Goal: Use online tool/utility: Utilize a website feature to perform a specific function

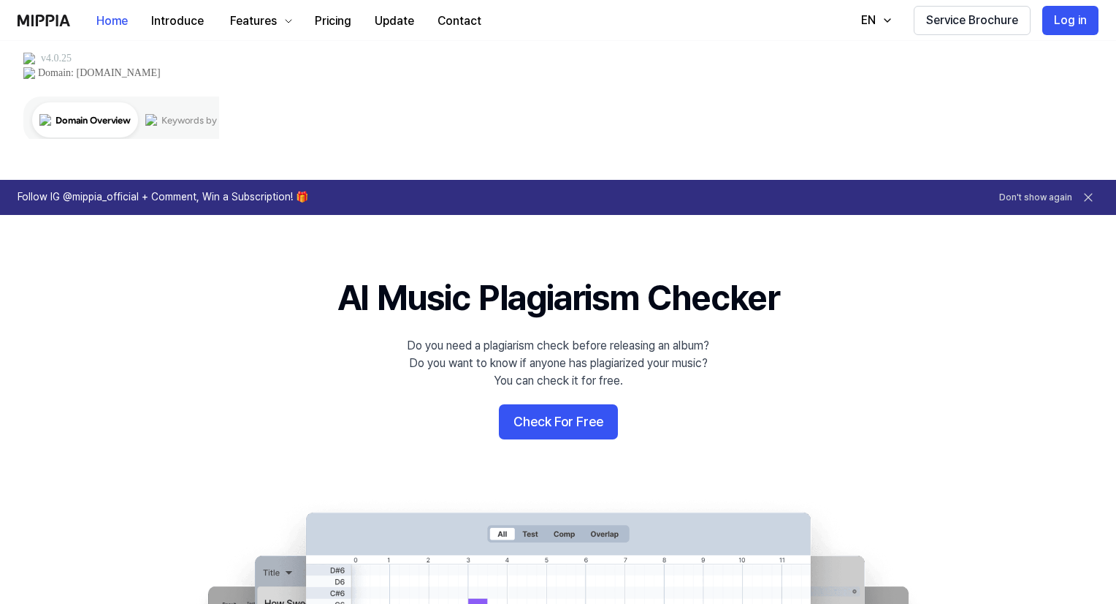
click at [550, 404] on button "Check For Free" at bounding box center [558, 421] width 119 height 35
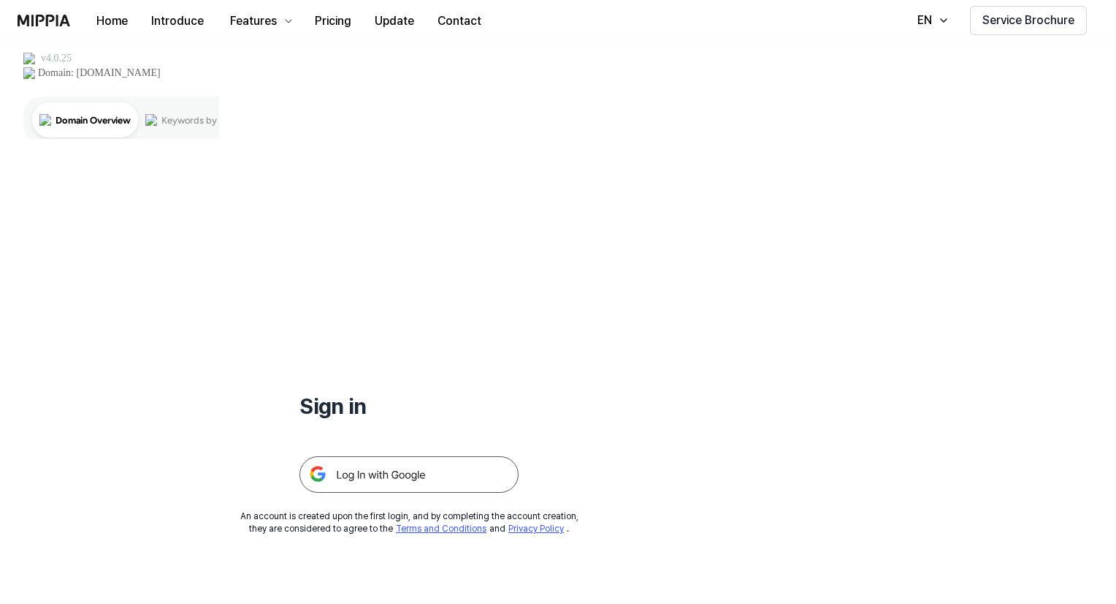
click at [407, 456] on img at bounding box center [409, 474] width 219 height 37
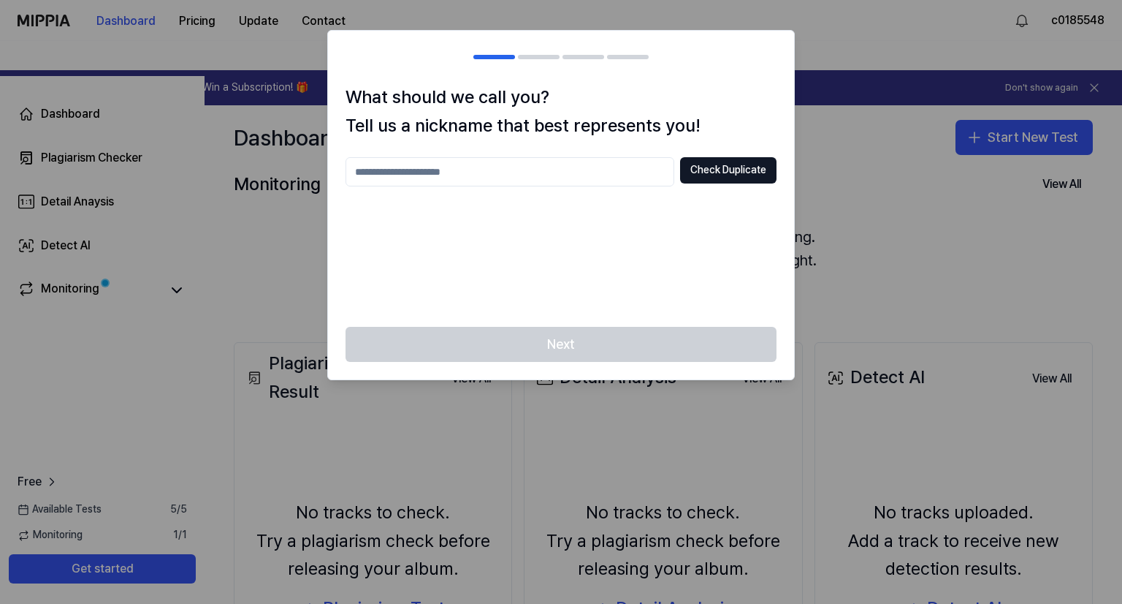
click at [606, 171] on input "text" at bounding box center [510, 171] width 329 height 29
type input "********"
click at [764, 164] on button "Check Duplicate" at bounding box center [728, 170] width 96 height 26
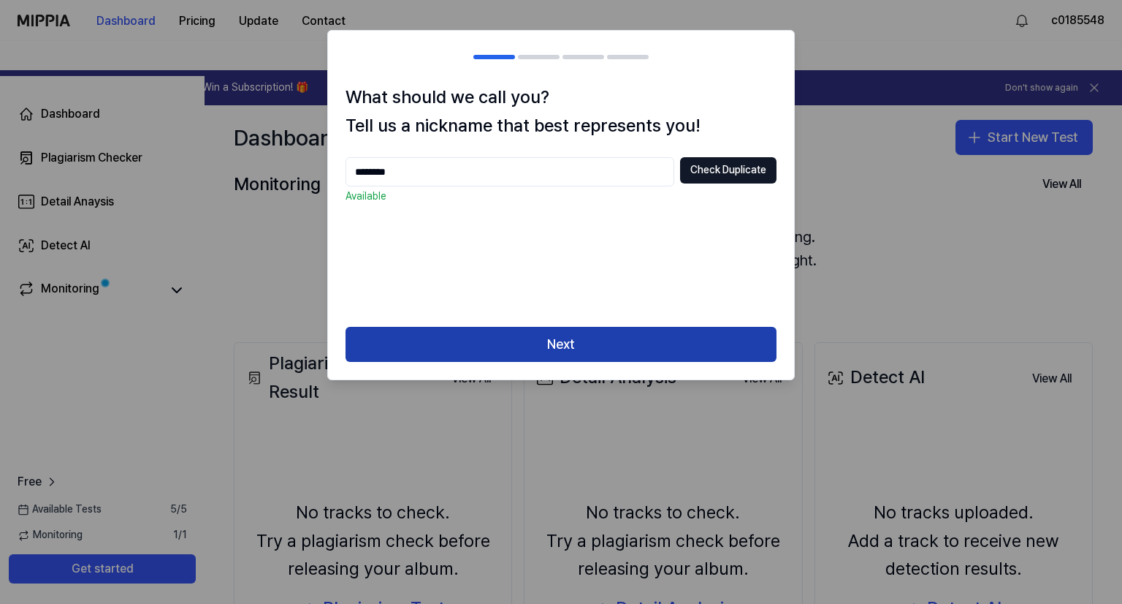
click at [613, 329] on button "Next" at bounding box center [561, 344] width 431 height 35
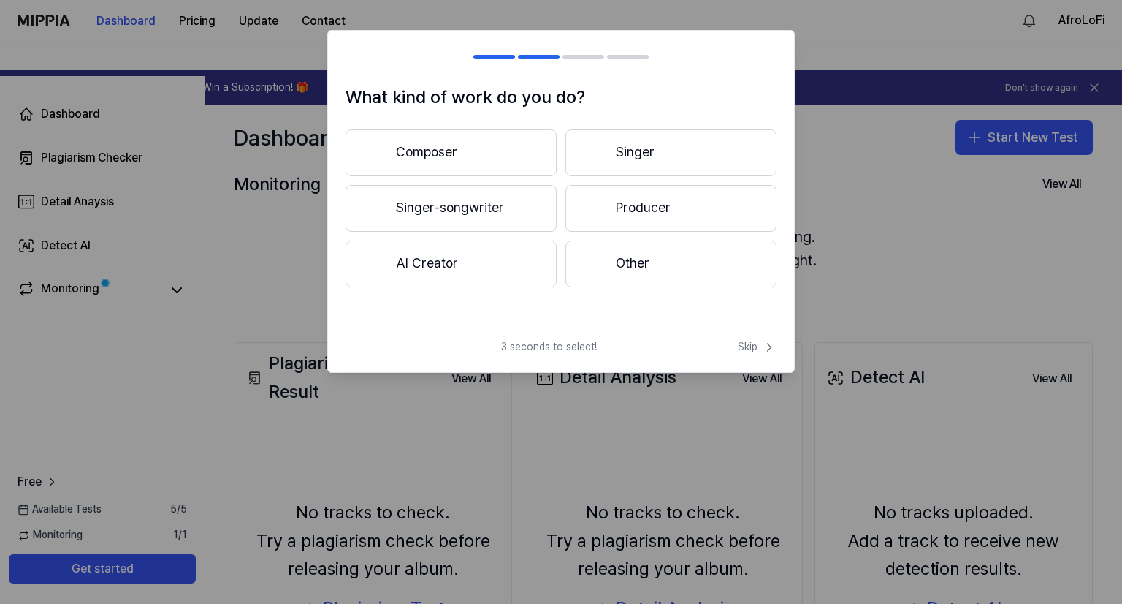
click at [495, 267] on button "AI Creator" at bounding box center [451, 263] width 211 height 47
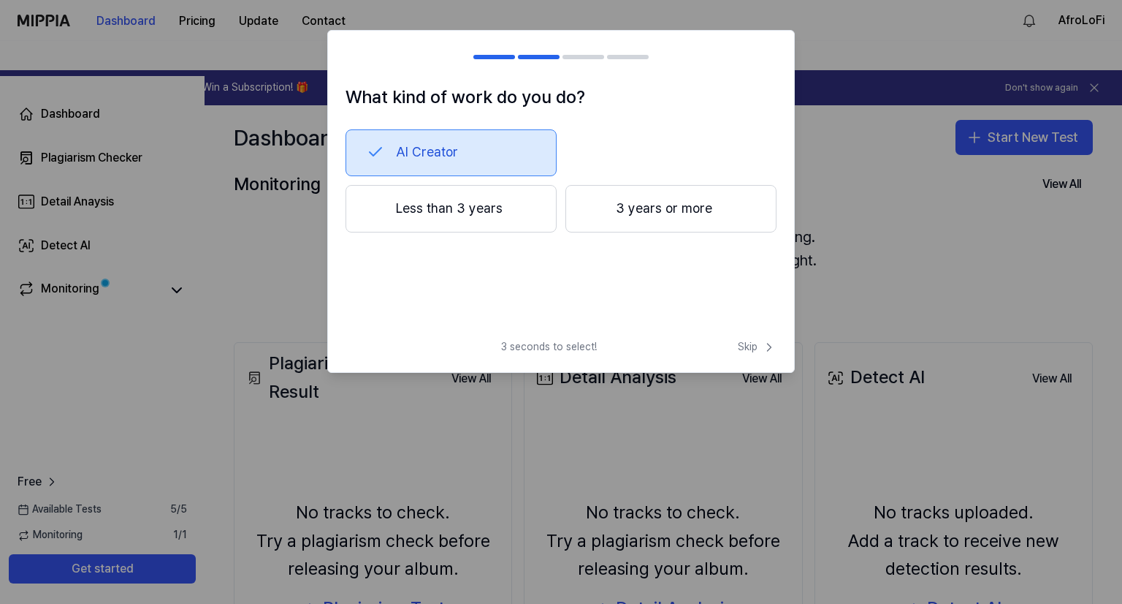
click at [500, 202] on button "Less than 3 years" at bounding box center [451, 209] width 211 height 48
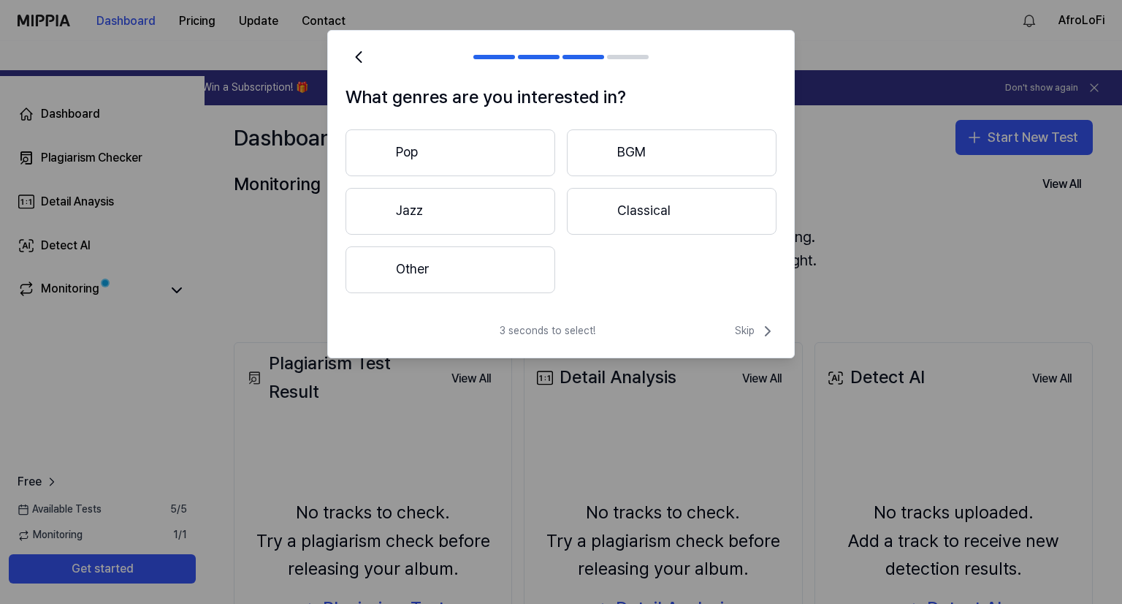
click at [503, 214] on button "Jazz" at bounding box center [451, 211] width 210 height 47
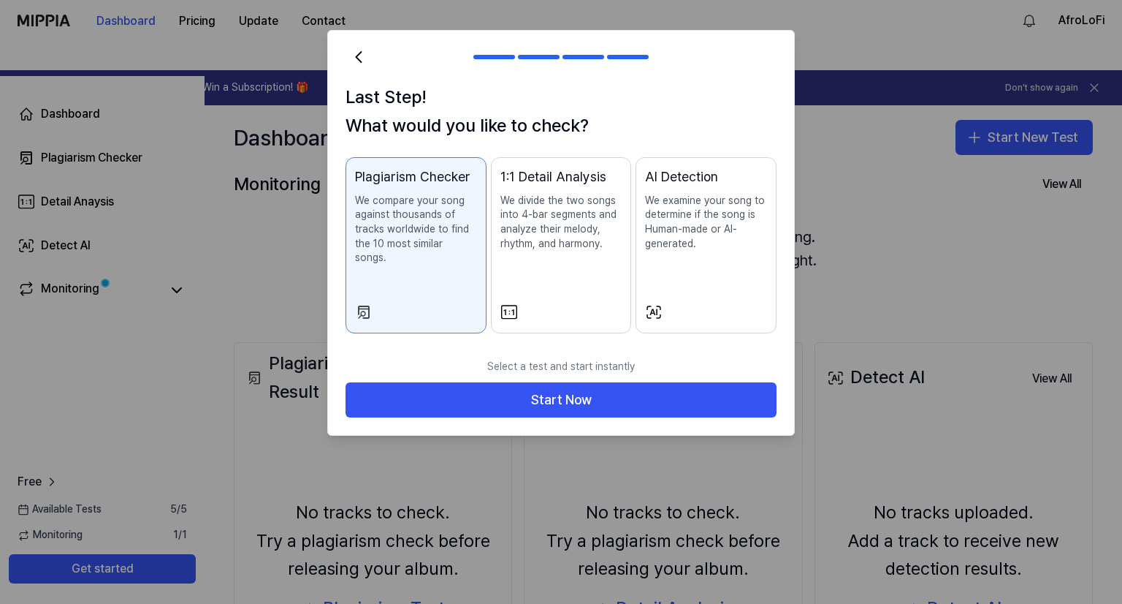
click at [444, 248] on p "We compare your song against thousands of tracks worldwide to find the 10 most …" at bounding box center [416, 230] width 122 height 72
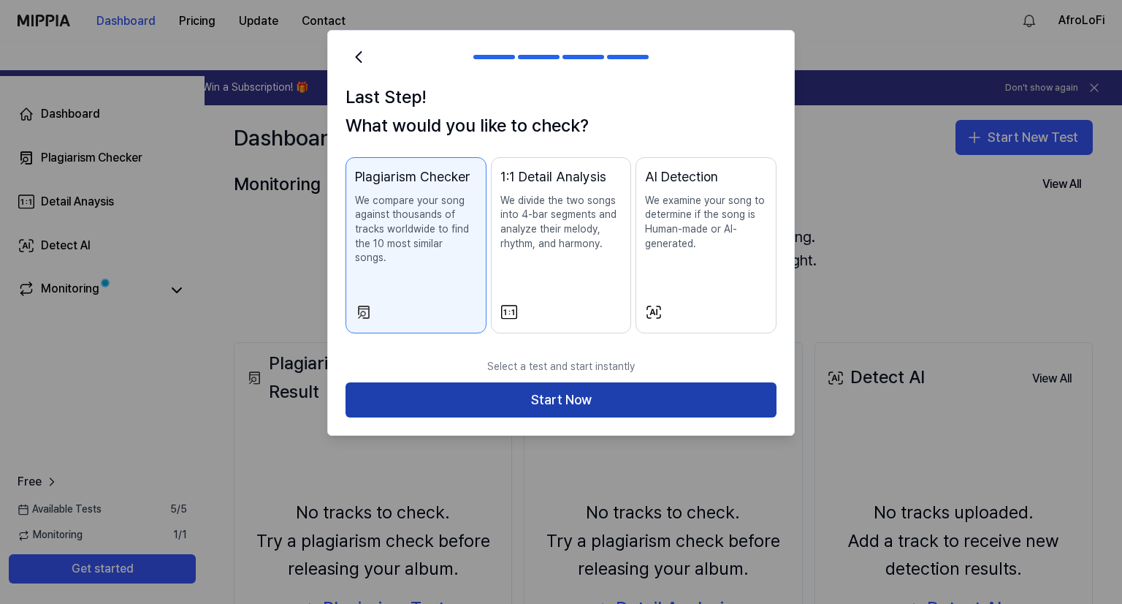
click at [557, 382] on button "Start Now" at bounding box center [561, 399] width 431 height 35
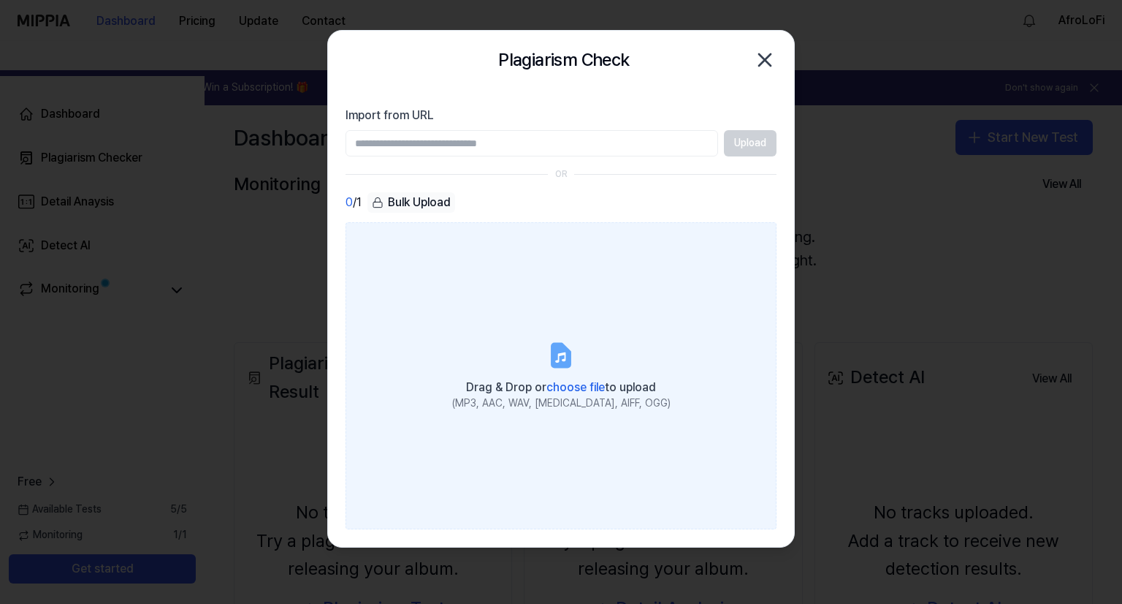
click at [581, 386] on span "choose file" at bounding box center [576, 387] width 58 height 14
click at [0, 0] on input "Drag & Drop or choose file to upload (MP3, AAC, WAV, FLAC, AIFF, OGG)" at bounding box center [0, 0] width 0 height 0
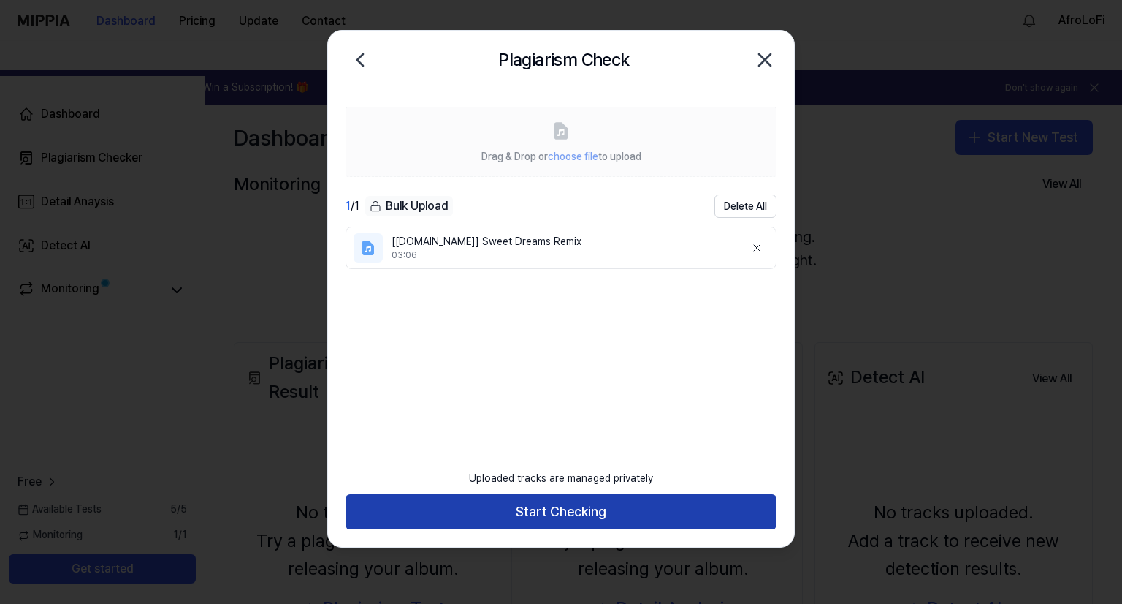
click at [549, 504] on button "Start Checking" at bounding box center [561, 511] width 431 height 35
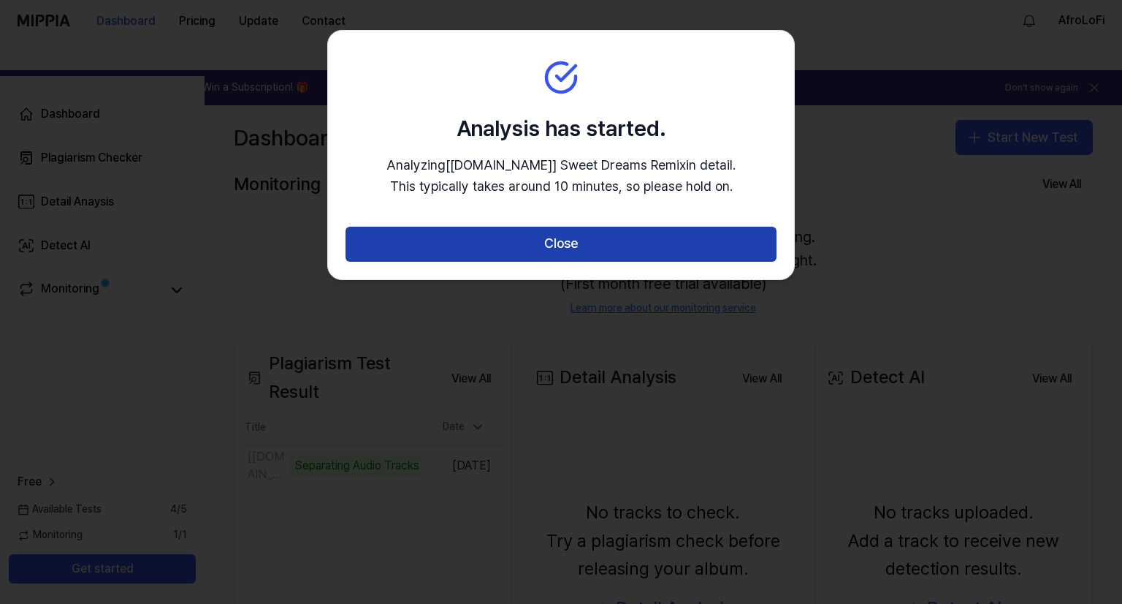
click at [577, 248] on button "Close" at bounding box center [561, 244] width 431 height 35
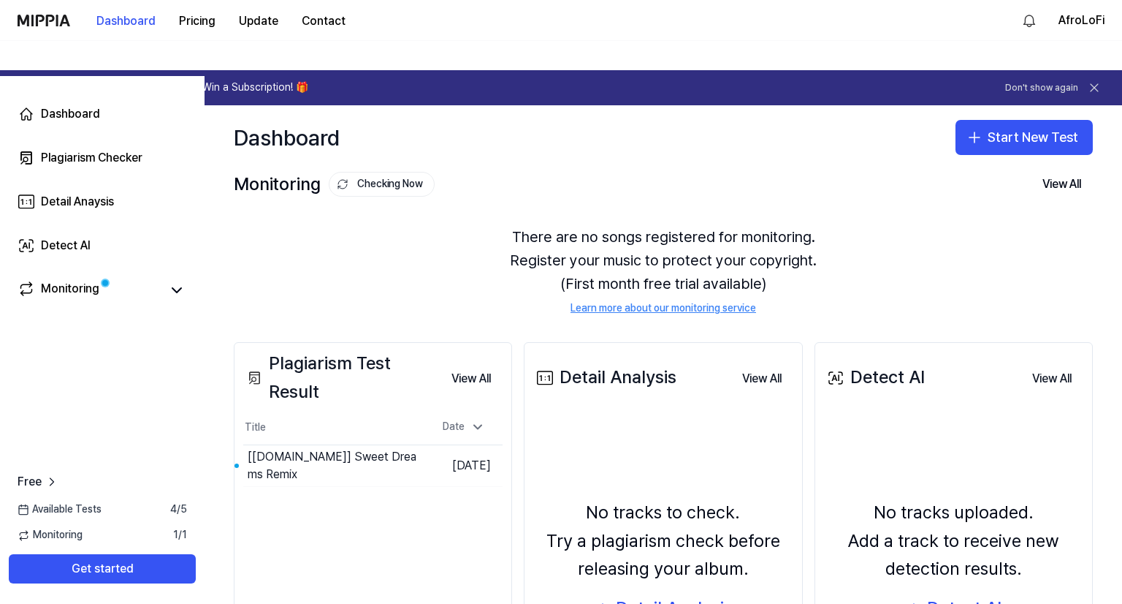
click at [421, 498] on div "Plagiarism Test Result View All Plagiarism Test Result Title Date [fadr.com] Sw…" at bounding box center [373, 550] width 278 height 417
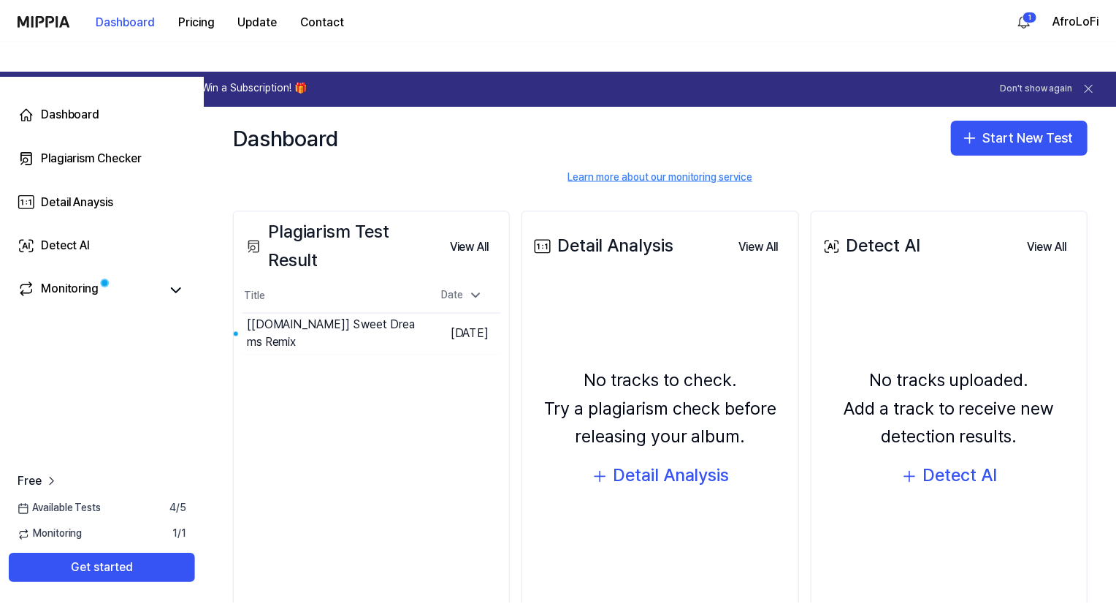
scroll to position [140, 0]
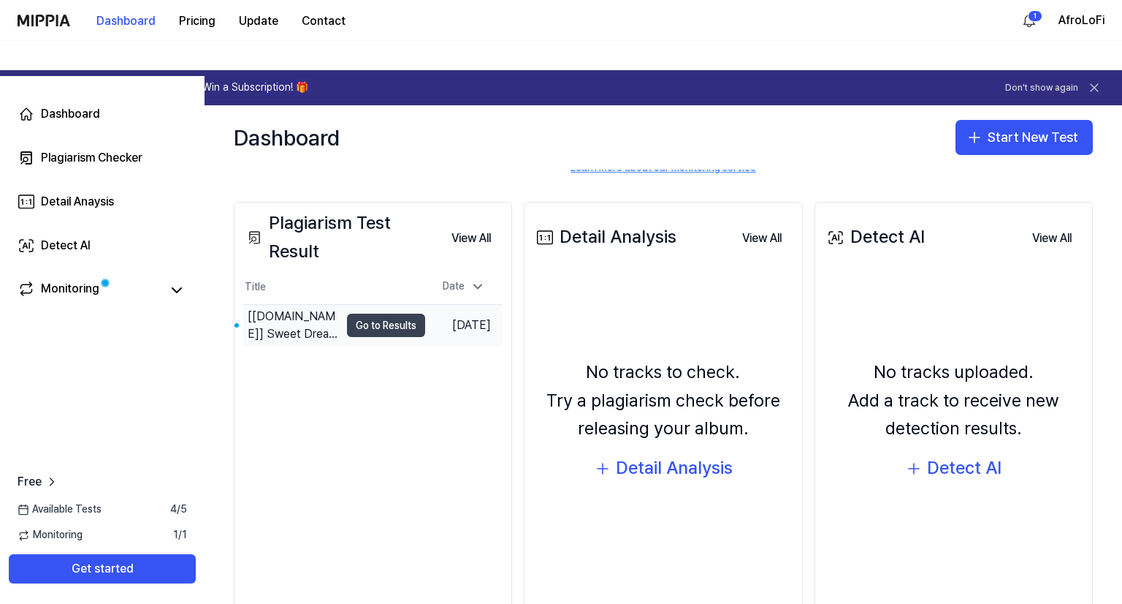
click at [397, 313] on button "Go to Results" at bounding box center [386, 324] width 78 height 23
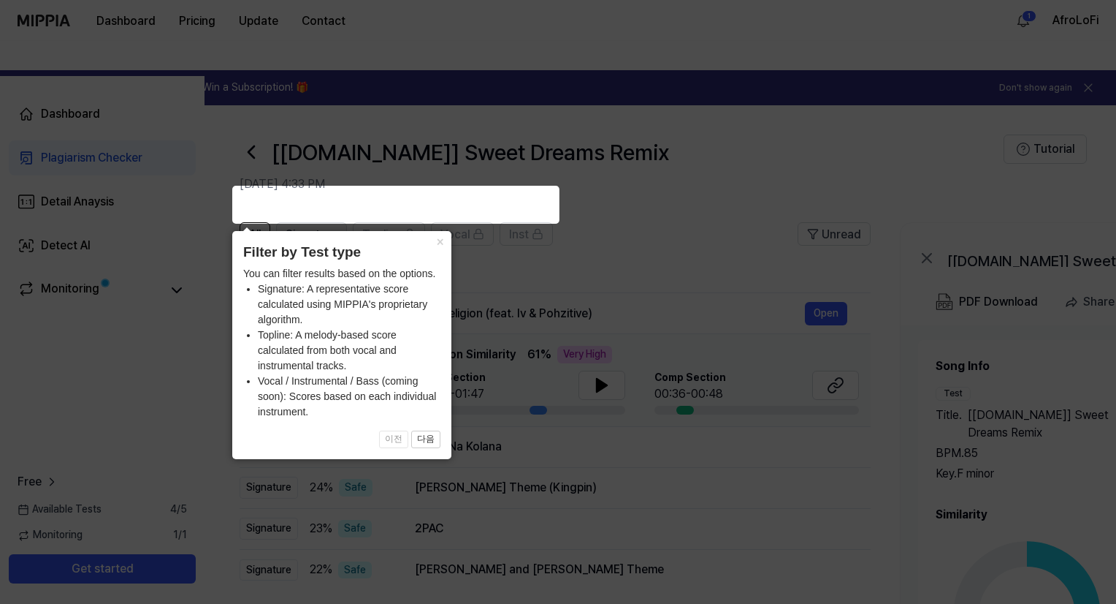
click at [317, 226] on span "Signature" at bounding box center [312, 235] width 52 height 18
click at [441, 241] on button "×" at bounding box center [439, 241] width 23 height 20
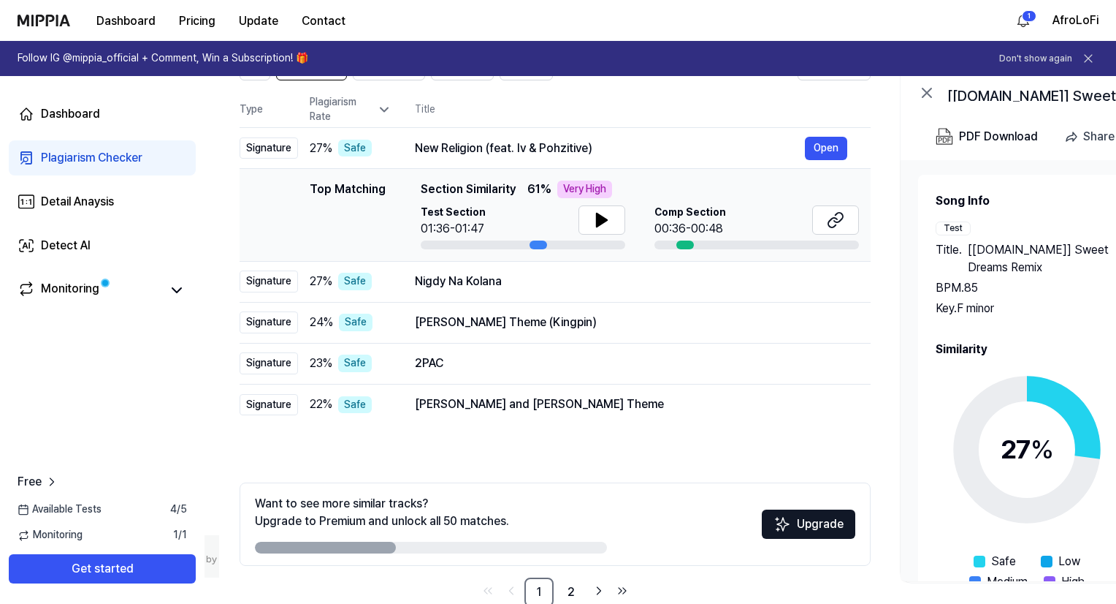
scroll to position [168, 0]
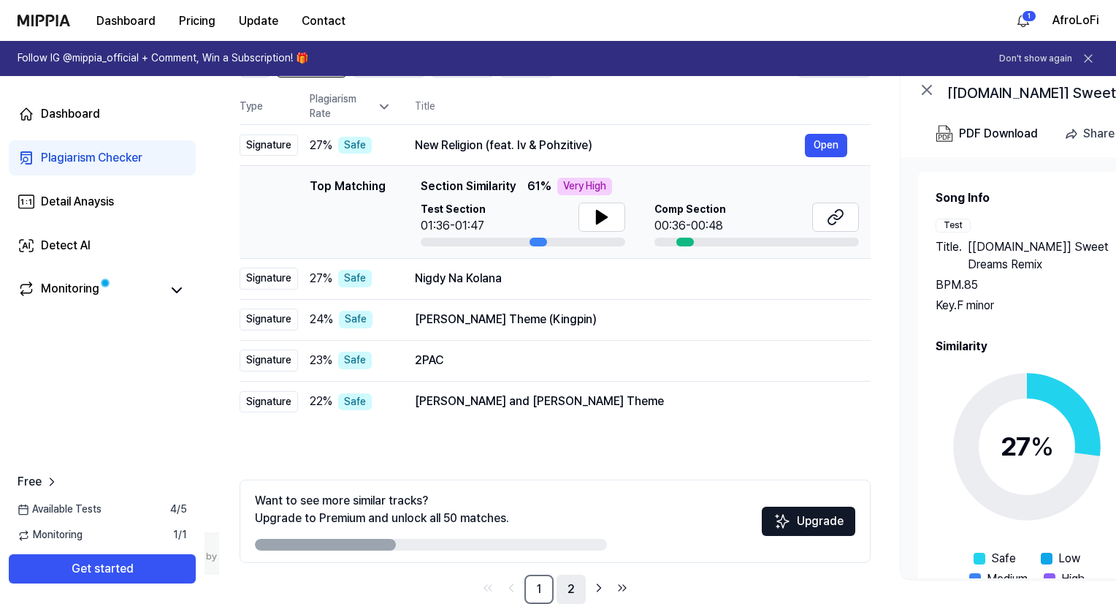
click at [575, 574] on link "2" at bounding box center [571, 588] width 29 height 29
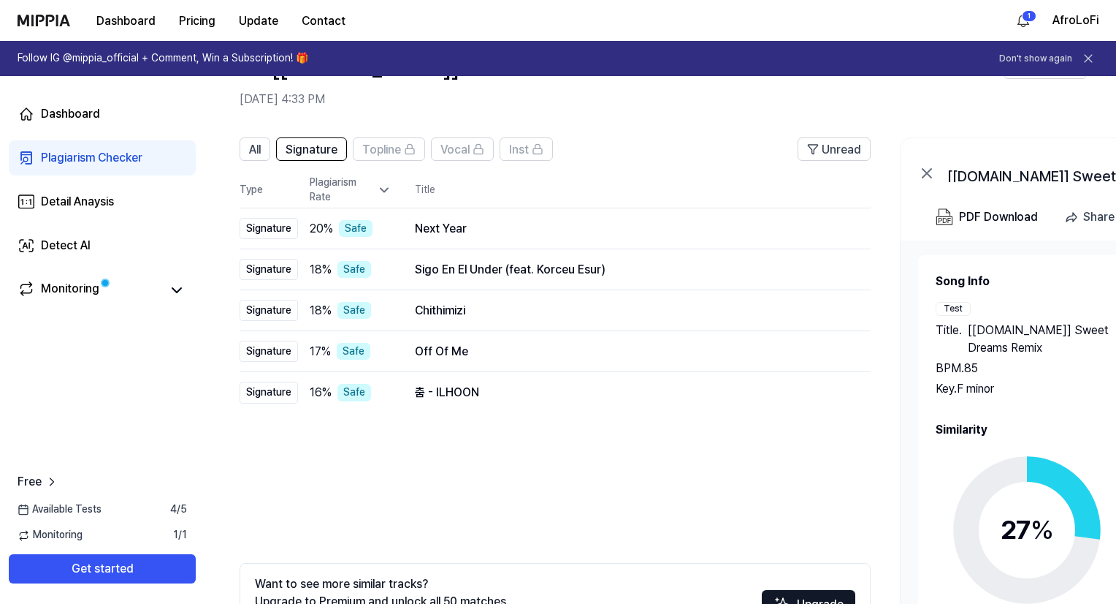
scroll to position [88, 0]
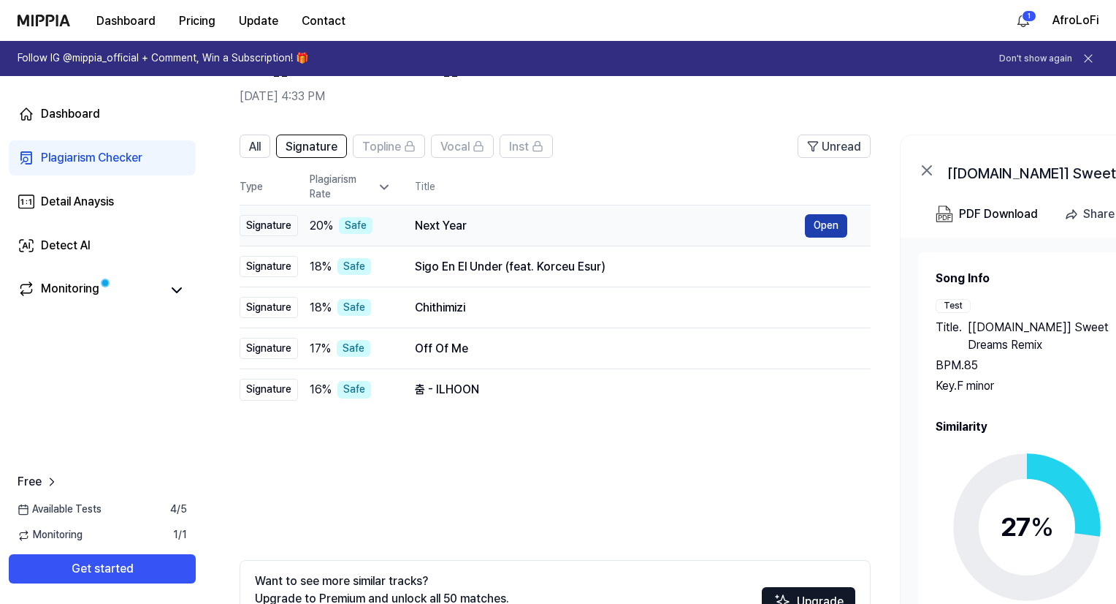
click at [830, 214] on button "Open" at bounding box center [826, 225] width 42 height 23
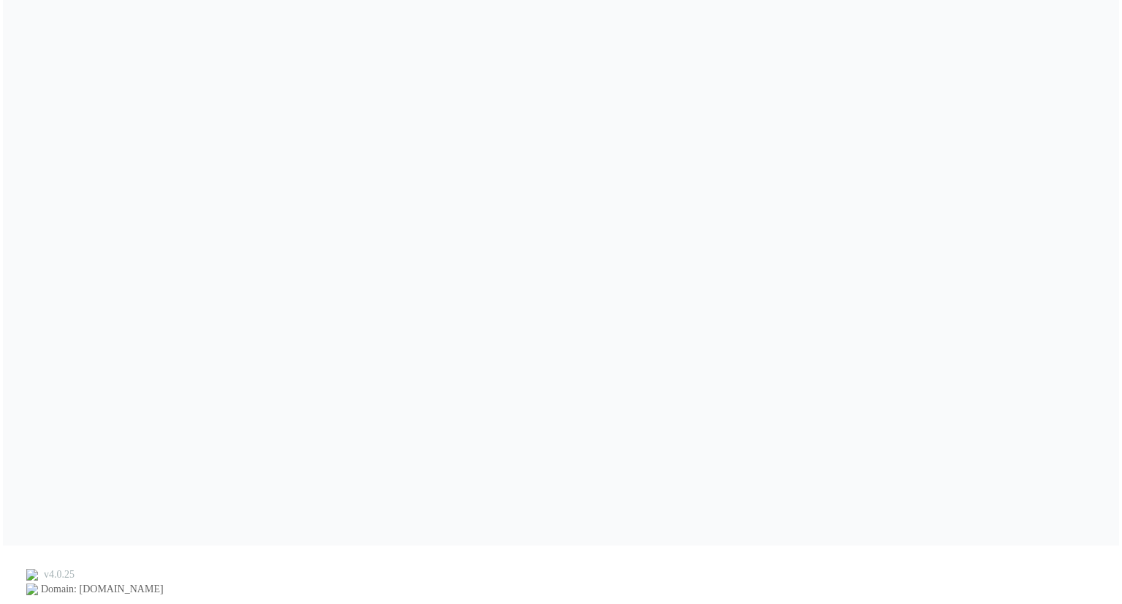
scroll to position [0, 0]
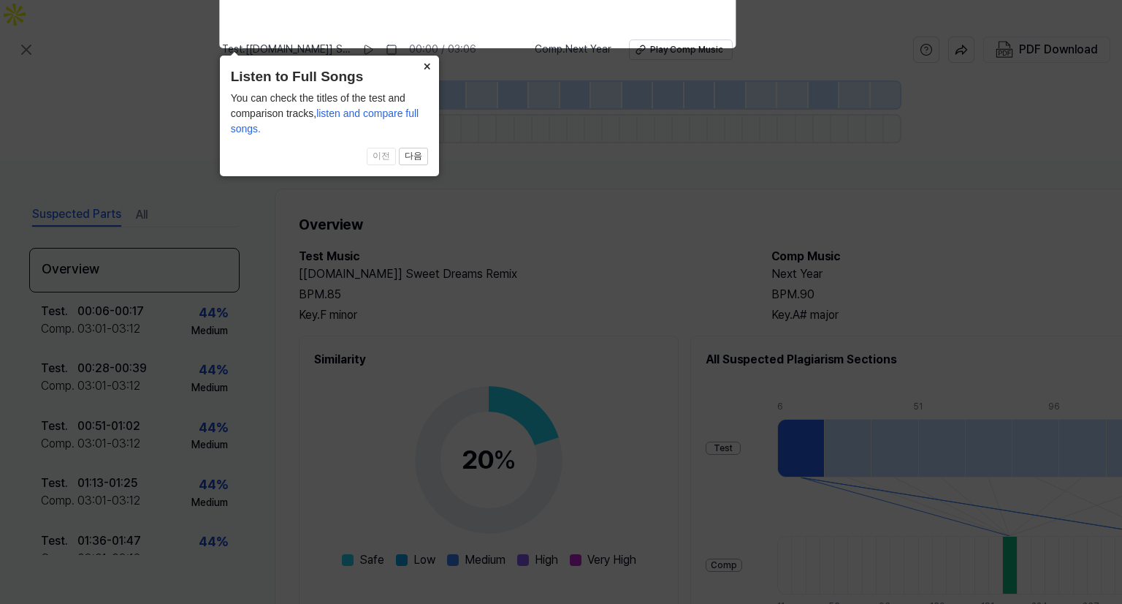
click at [427, 65] on button "×" at bounding box center [427, 66] width 23 height 20
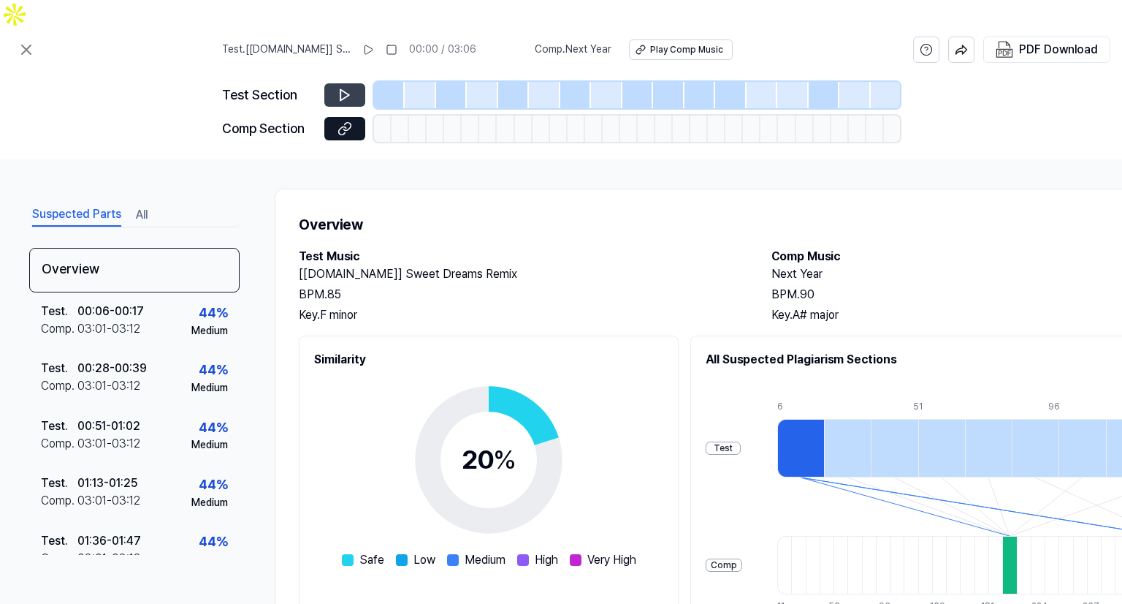
click at [343, 88] on icon at bounding box center [345, 95] width 15 height 15
click at [914, 419] on div at bounding box center [894, 448] width 47 height 58
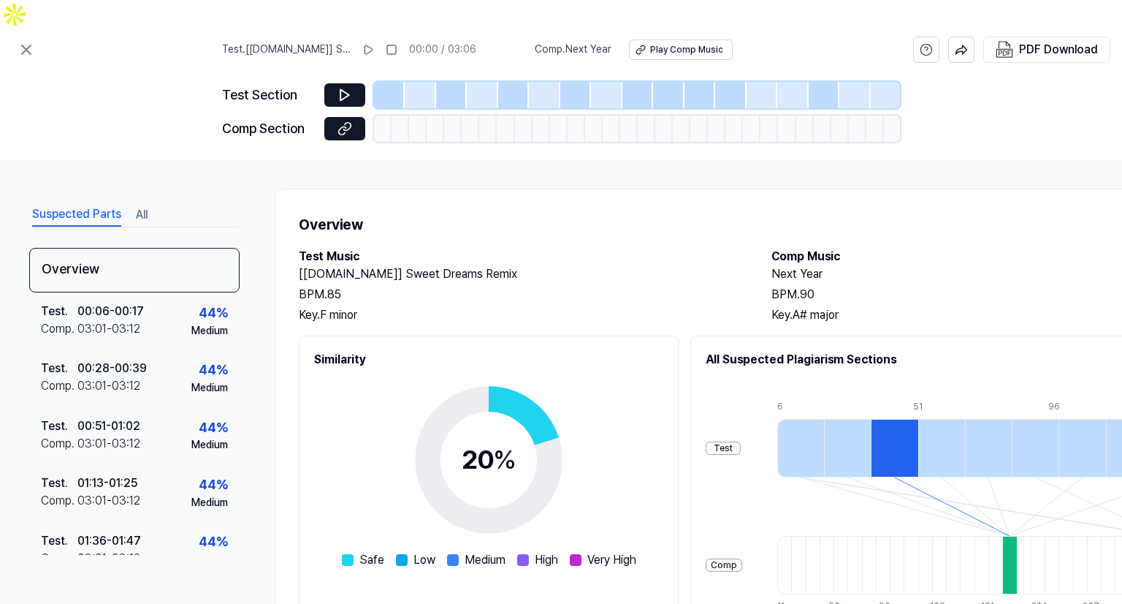
click at [958, 419] on div at bounding box center [941, 448] width 47 height 58
